Goal: Task Accomplishment & Management: Manage account settings

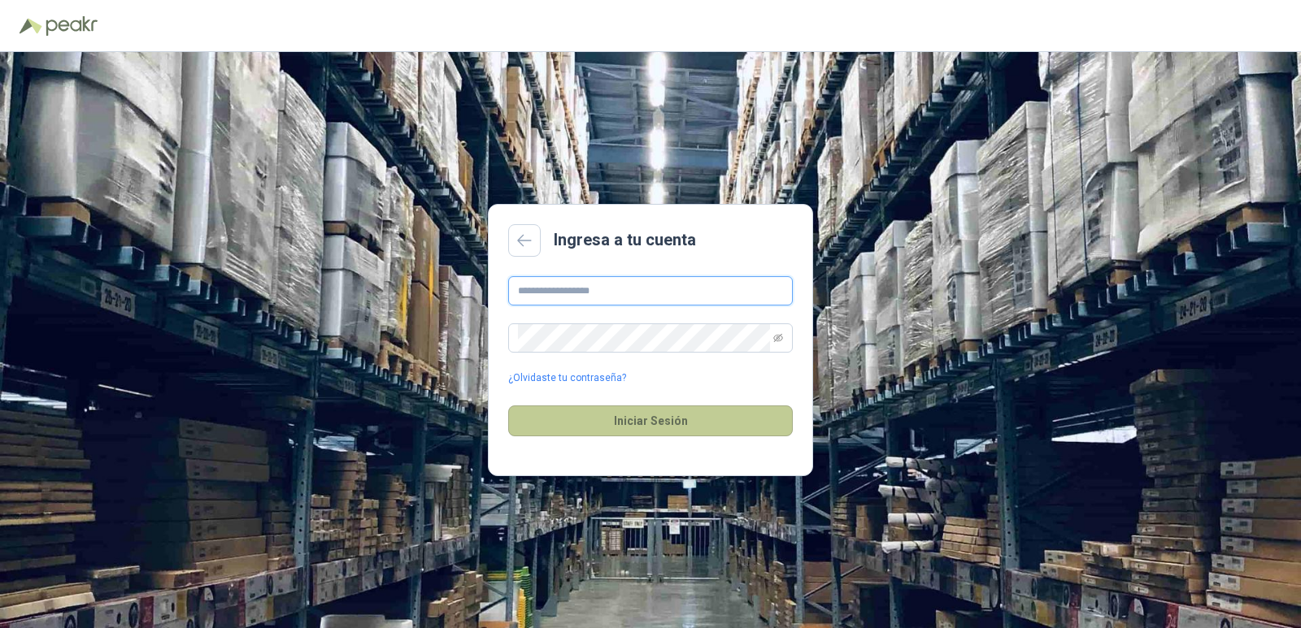
type input "**********"
click at [637, 424] on button "Iniciar Sesión" at bounding box center [650, 421] width 285 height 31
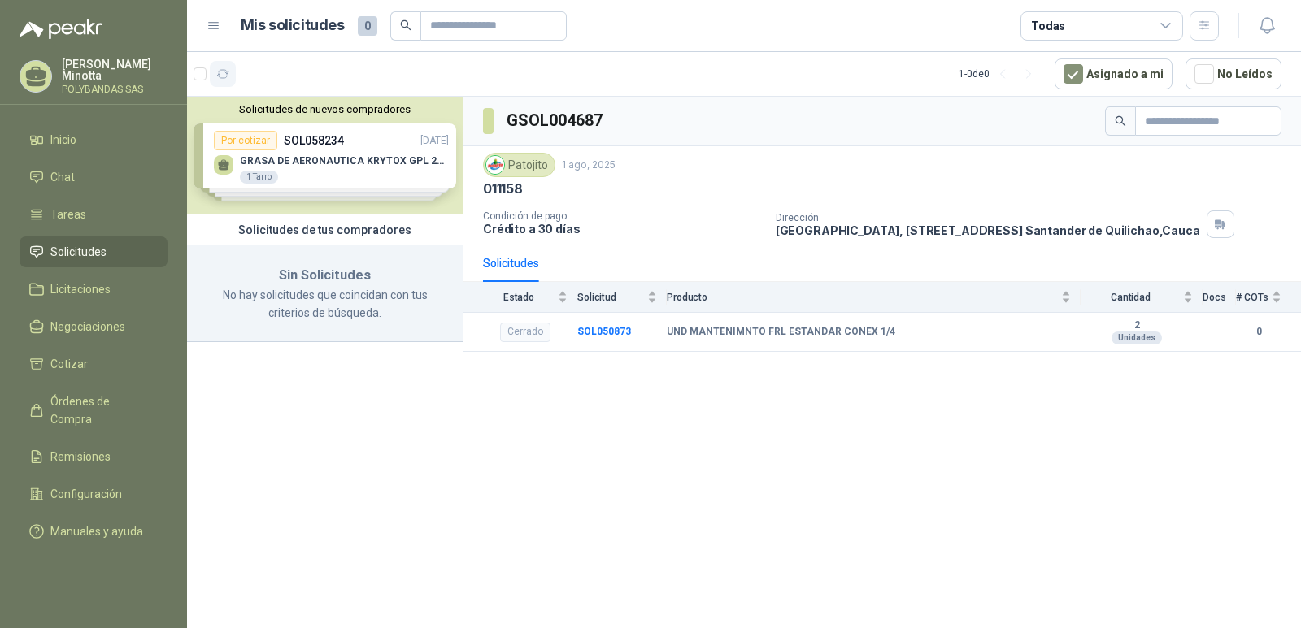
click at [229, 75] on icon "button" at bounding box center [223, 74] width 14 height 14
click at [228, 75] on icon "button" at bounding box center [223, 74] width 14 height 14
click at [280, 109] on button "Solicitudes de nuevos compradores" at bounding box center [324, 109] width 263 height 12
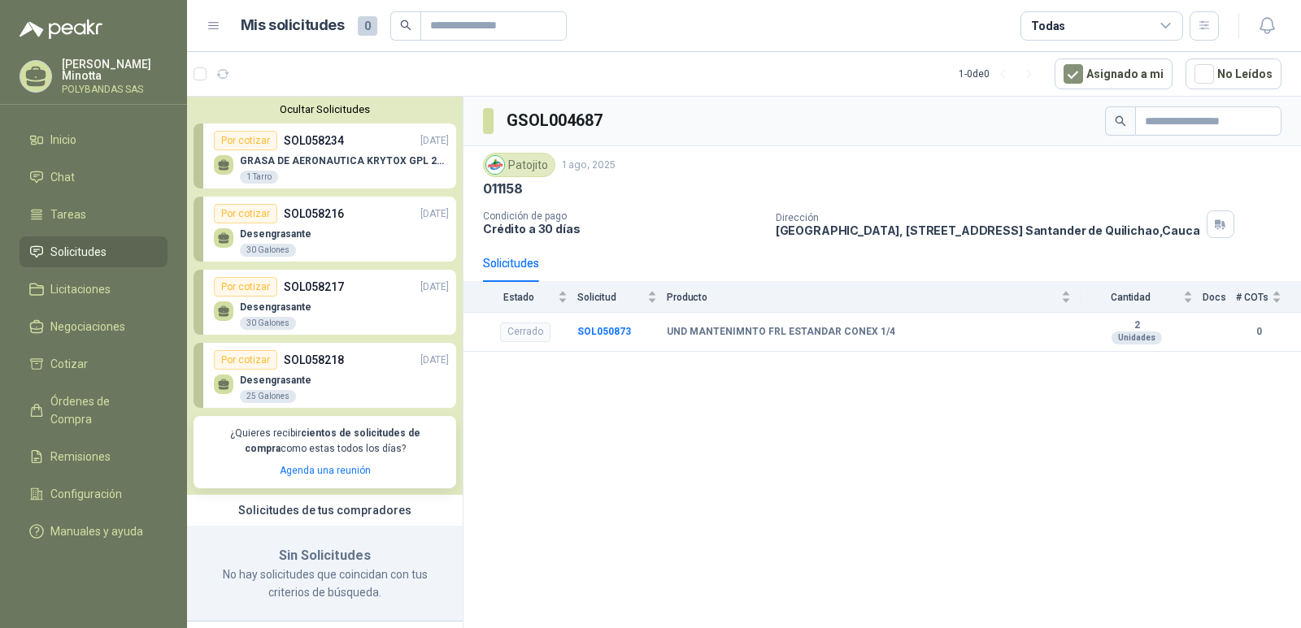
click at [99, 79] on p "Solanyi [PERSON_NAME]" at bounding box center [115, 70] width 106 height 23
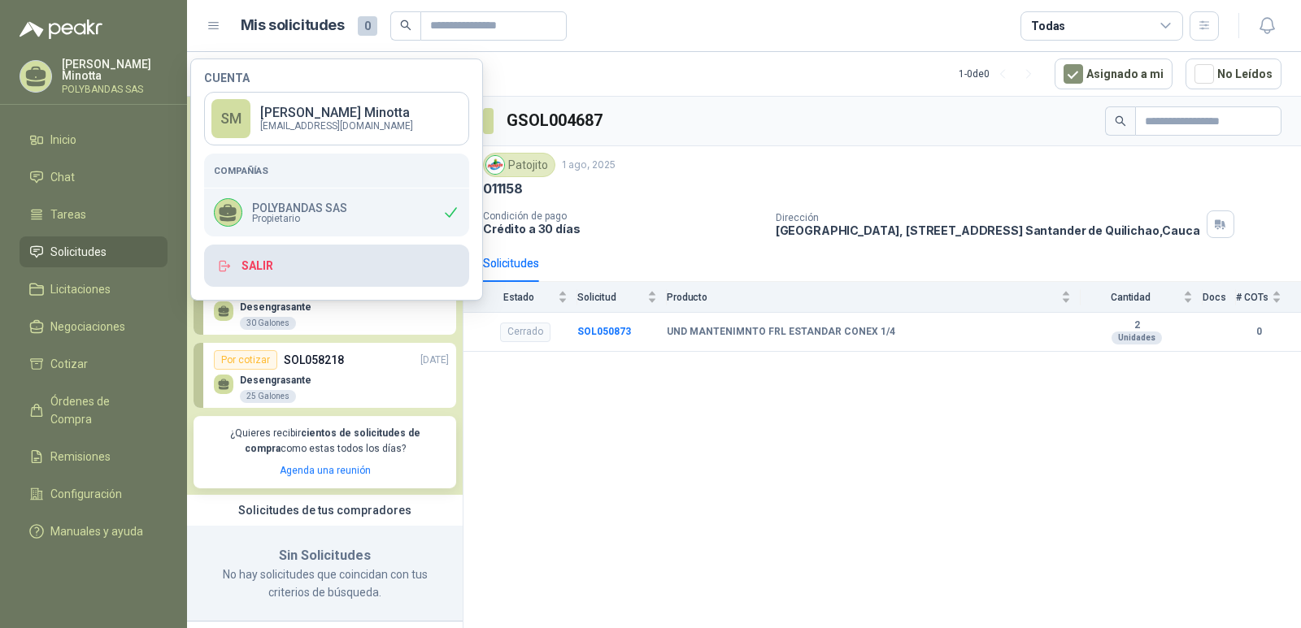
click at [264, 270] on button "Salir" at bounding box center [336, 266] width 265 height 42
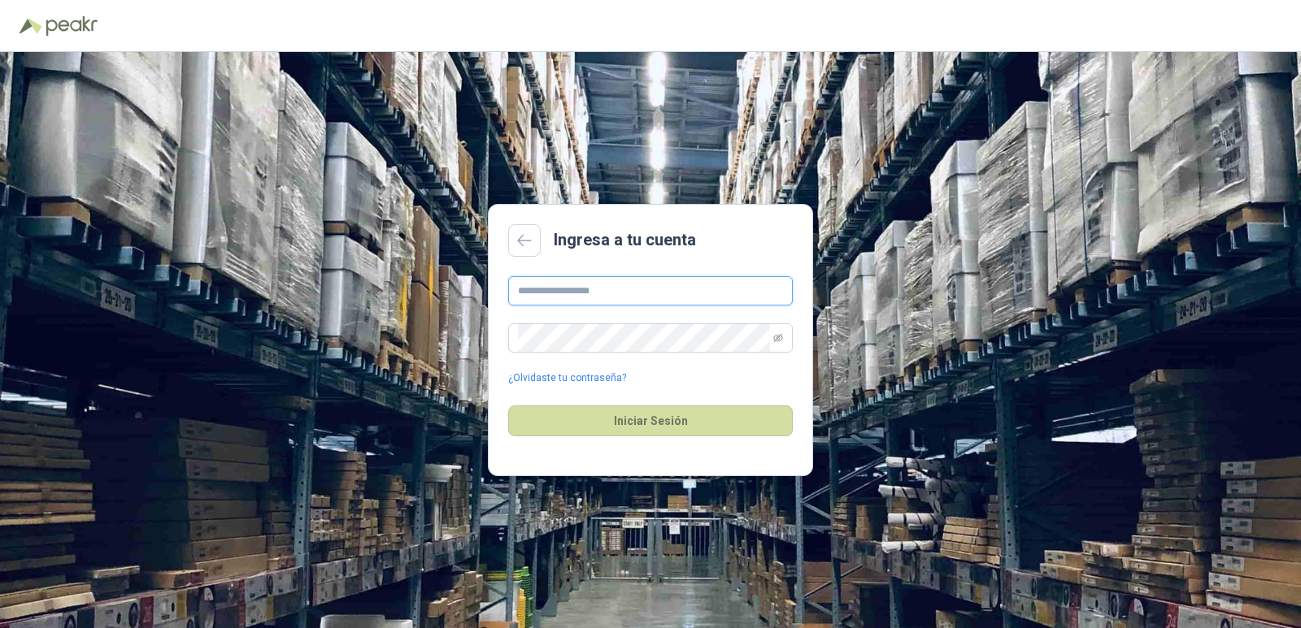
type input "**********"
click at [600, 438] on div "Iniciar Sesión" at bounding box center [650, 421] width 285 height 70
click at [602, 431] on button "Iniciar Sesión" at bounding box center [650, 421] width 285 height 31
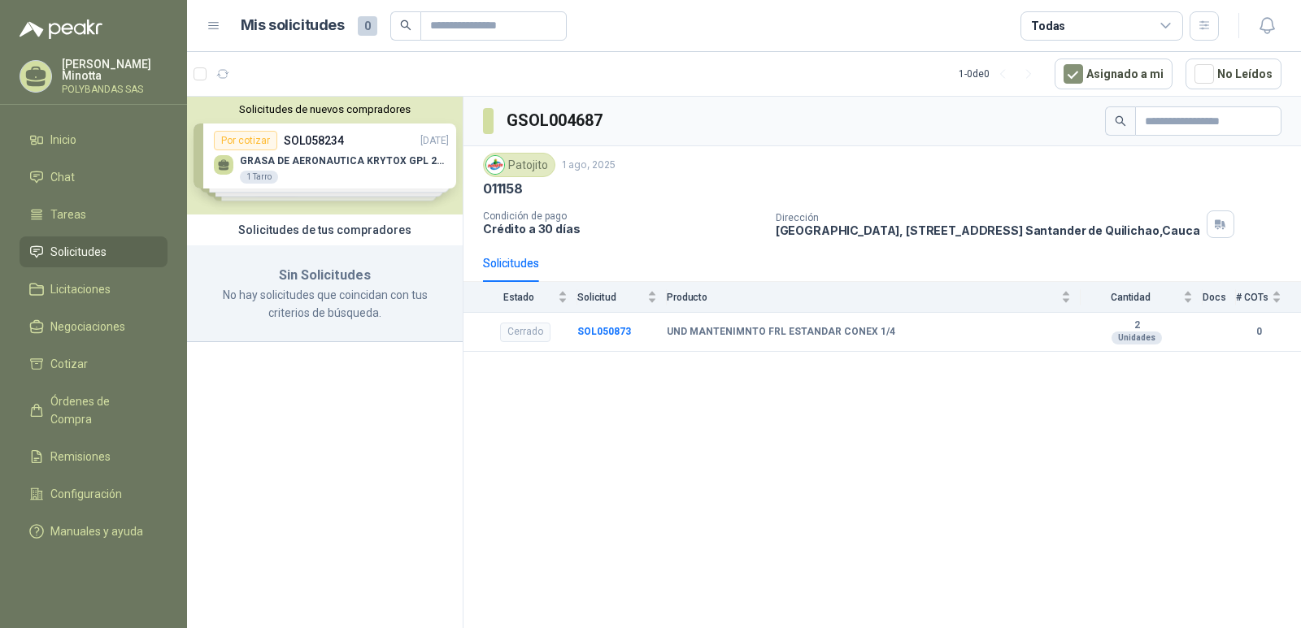
click at [85, 69] on p "Solanyi [PERSON_NAME]" at bounding box center [115, 70] width 106 height 23
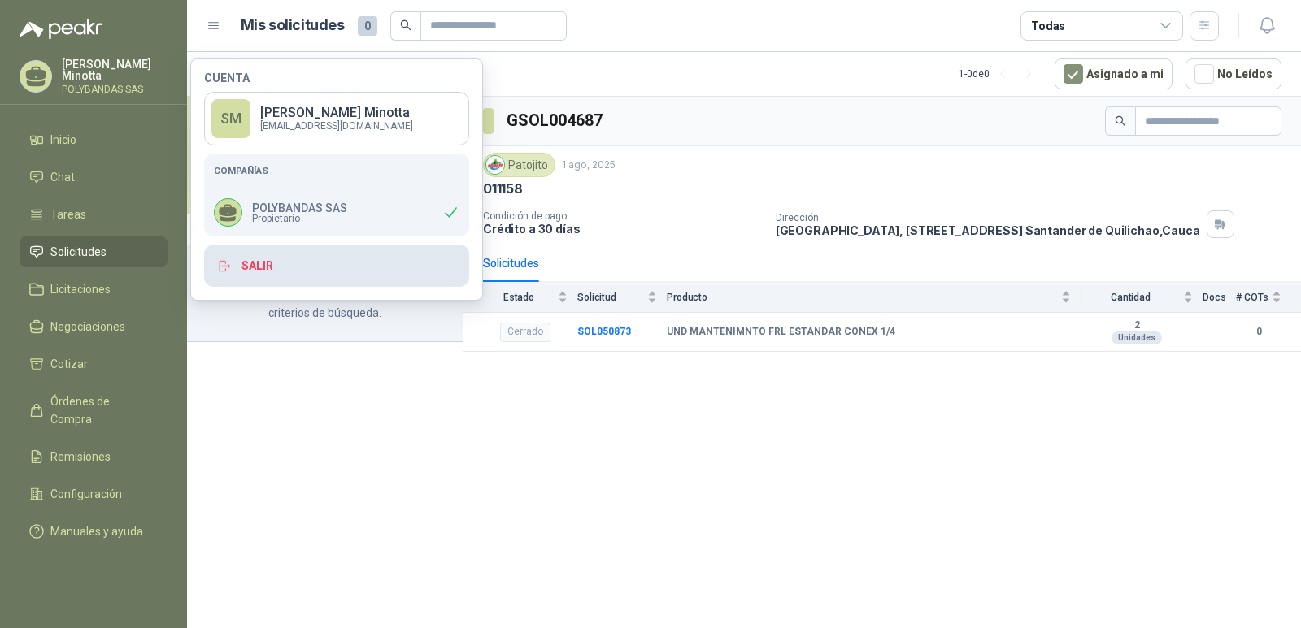
click at [298, 270] on button "Salir" at bounding box center [336, 266] width 265 height 42
